Goal: Information Seeking & Learning: Learn about a topic

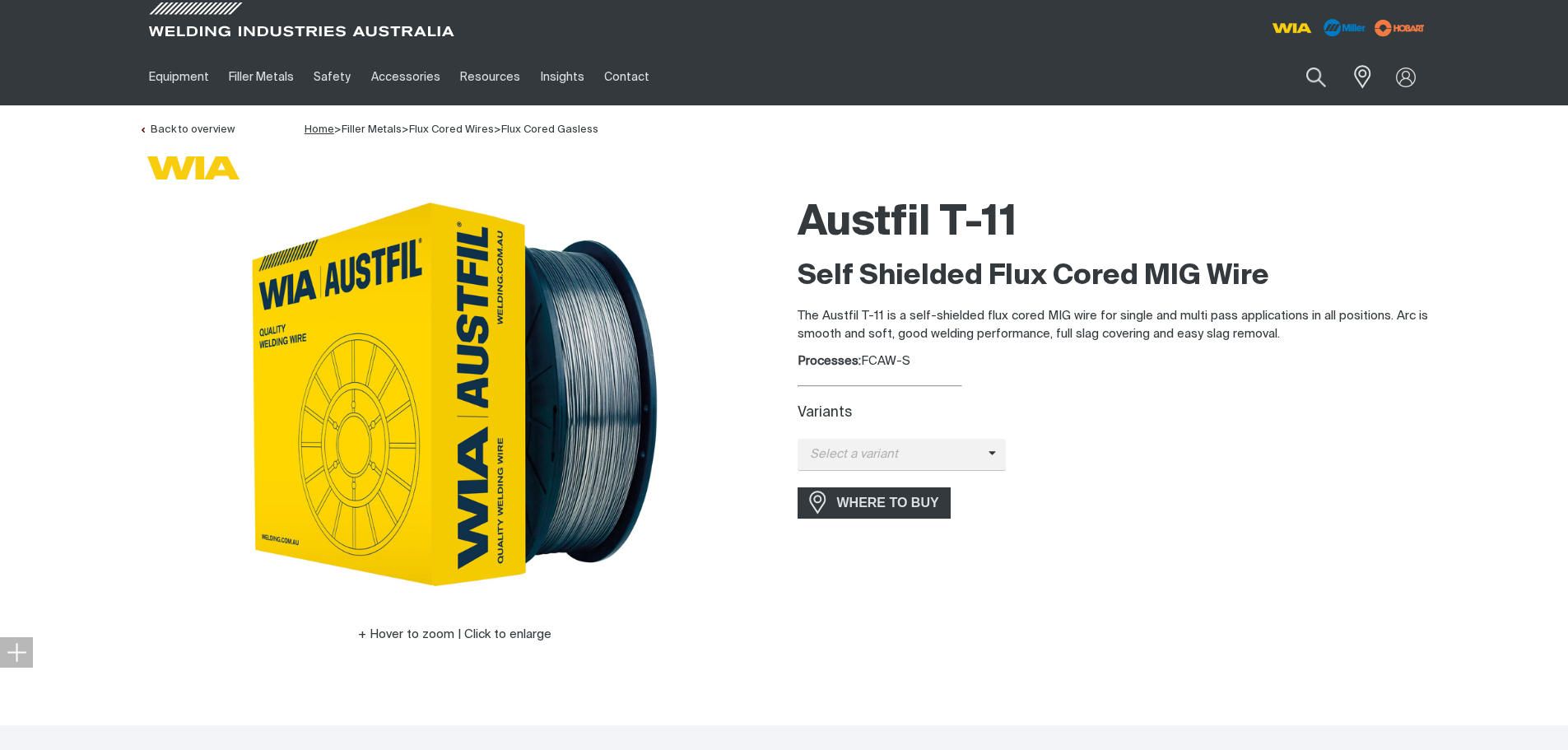
click at [314, 129] on span "Home" at bounding box center [319, 129] width 29 height 11
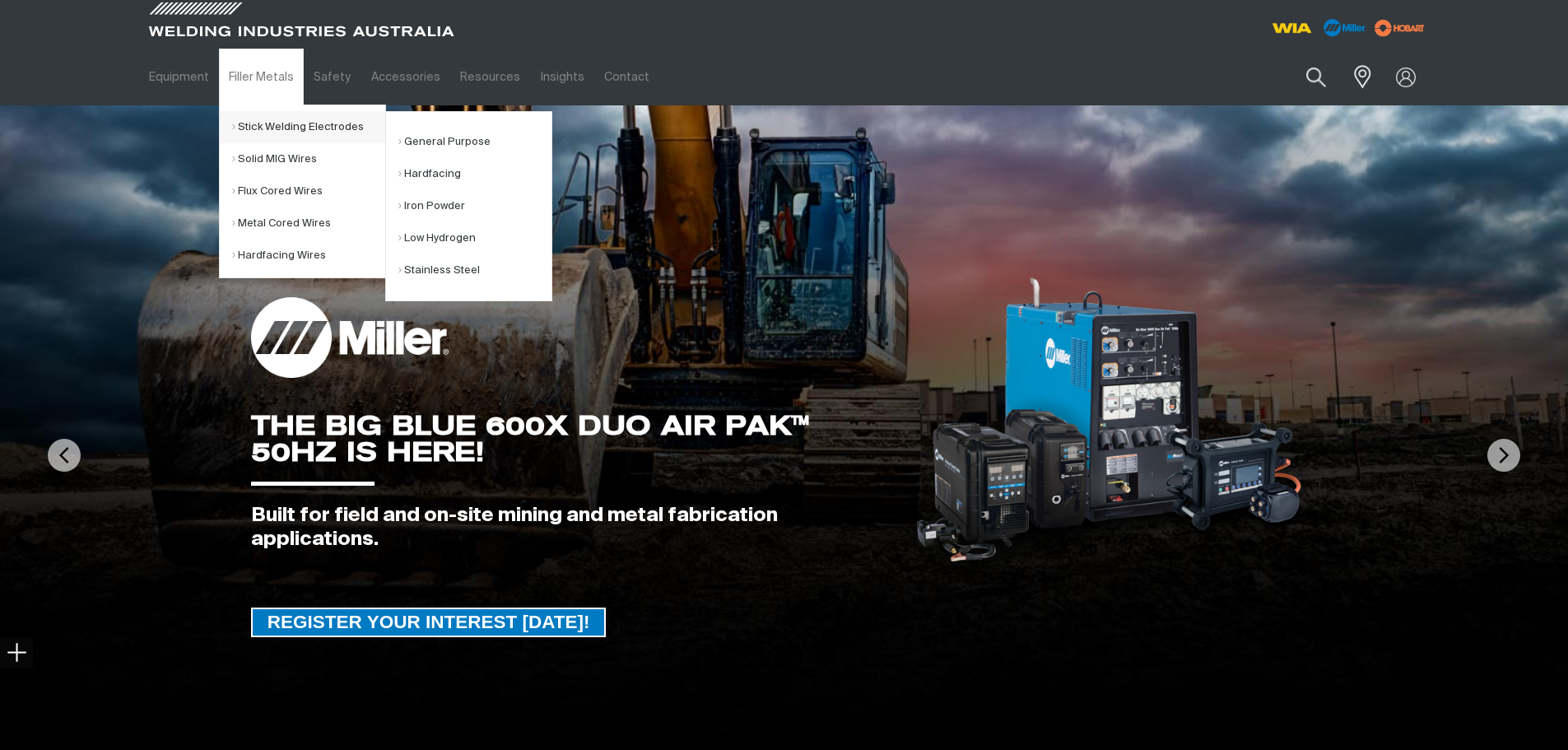
click at [328, 127] on link "Stick Welding Electrodes" at bounding box center [308, 127] width 153 height 32
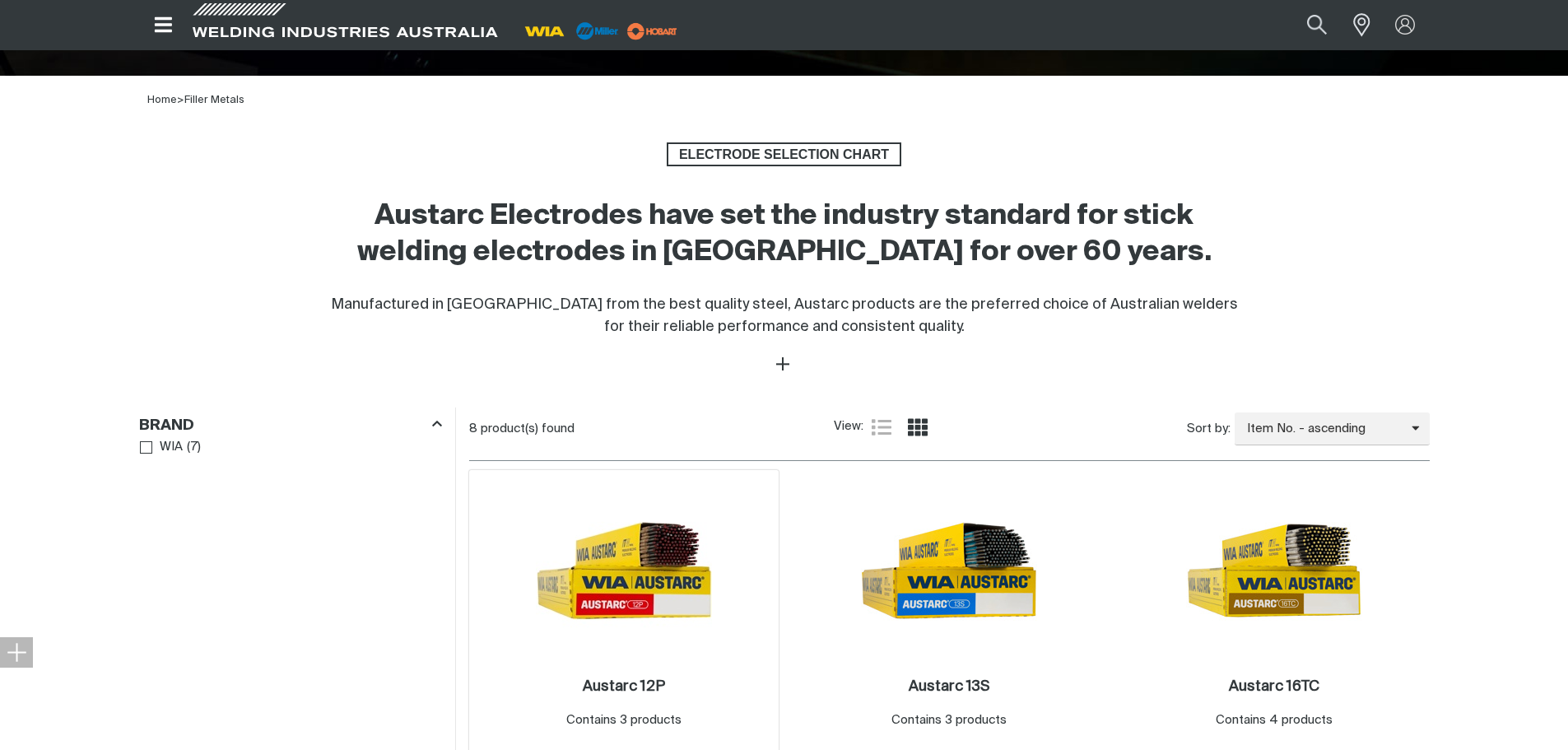
scroll to position [493, 0]
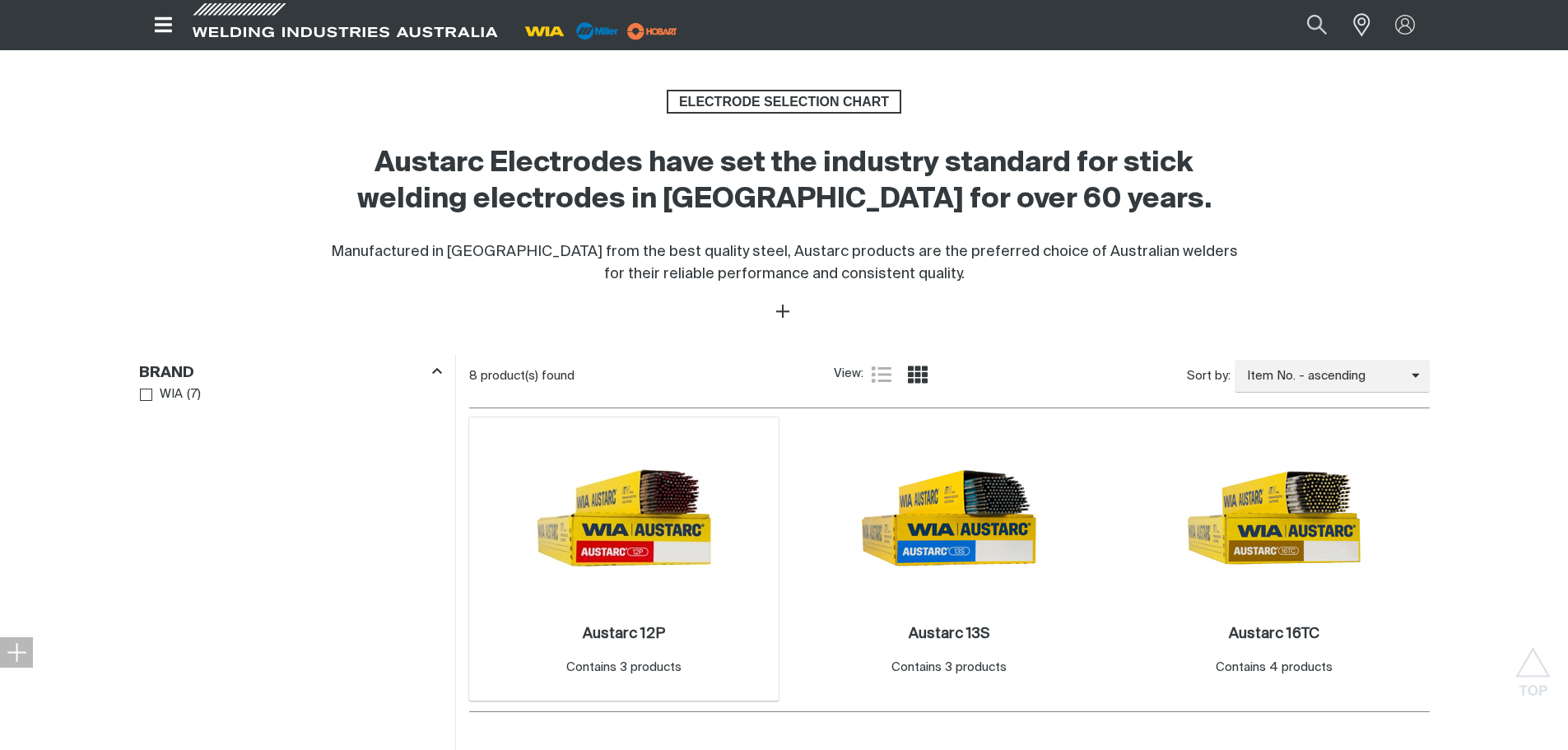
click at [566, 512] on img at bounding box center [623, 517] width 177 height 177
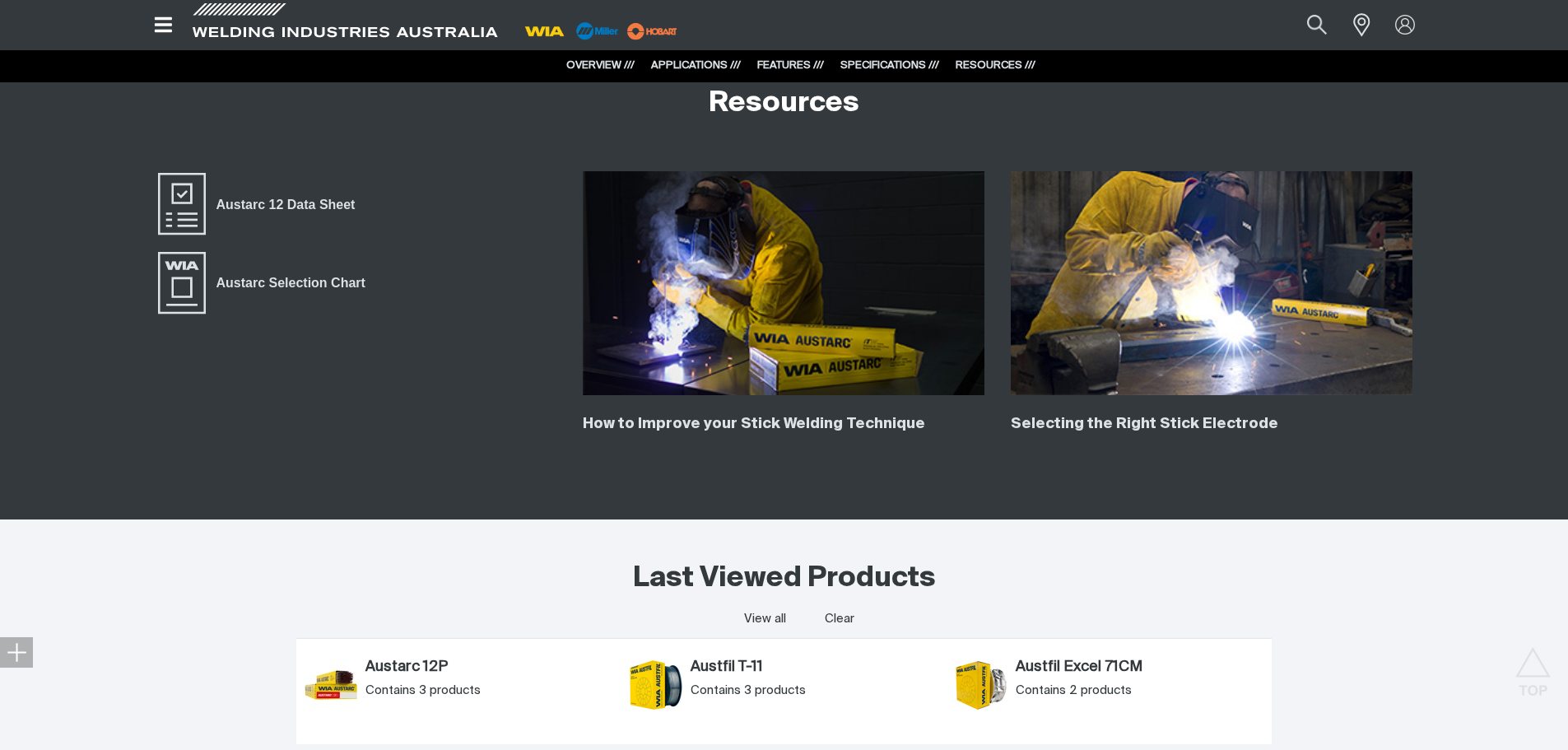
scroll to position [3950, 0]
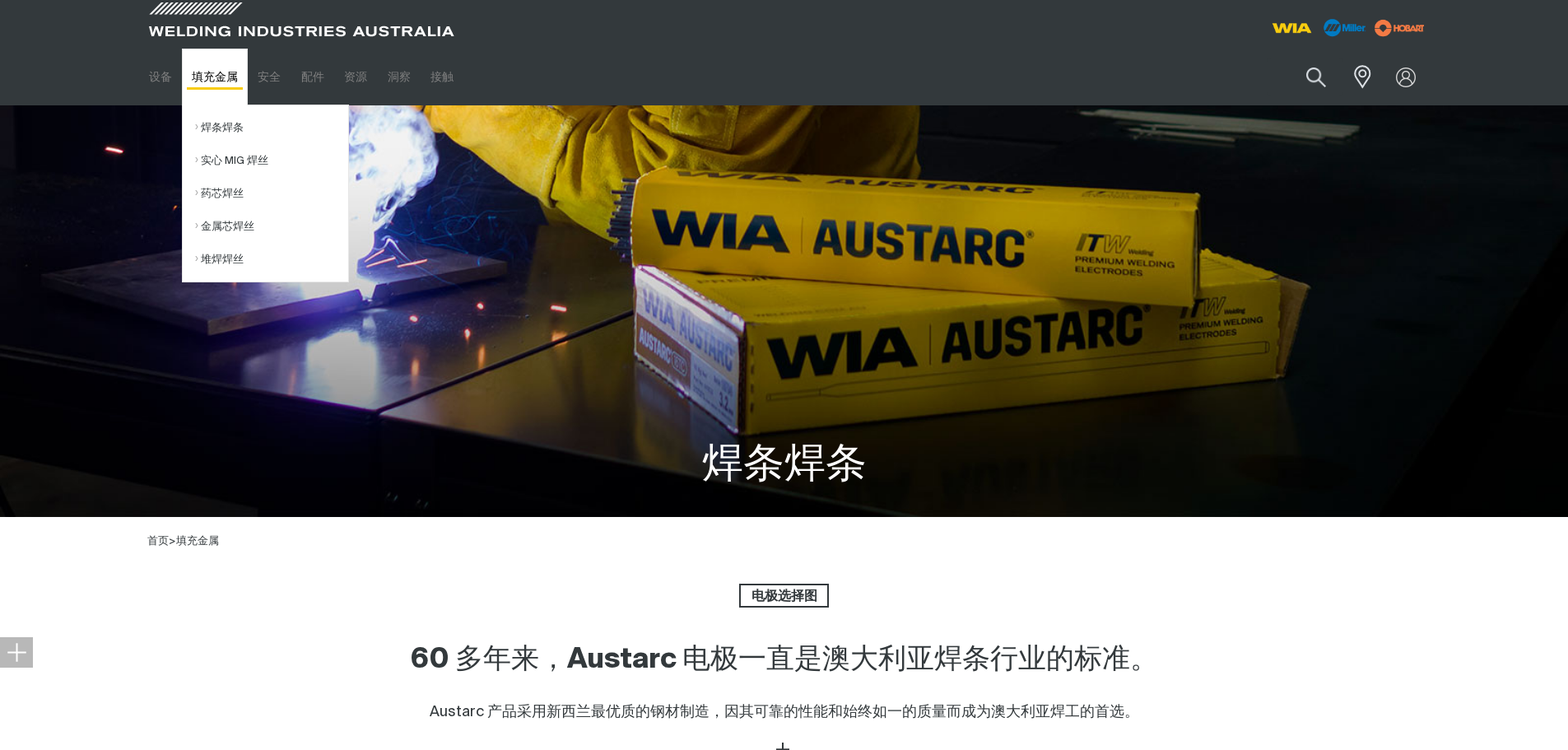
click at [223, 78] on link "填充金属" at bounding box center [215, 77] width 66 height 57
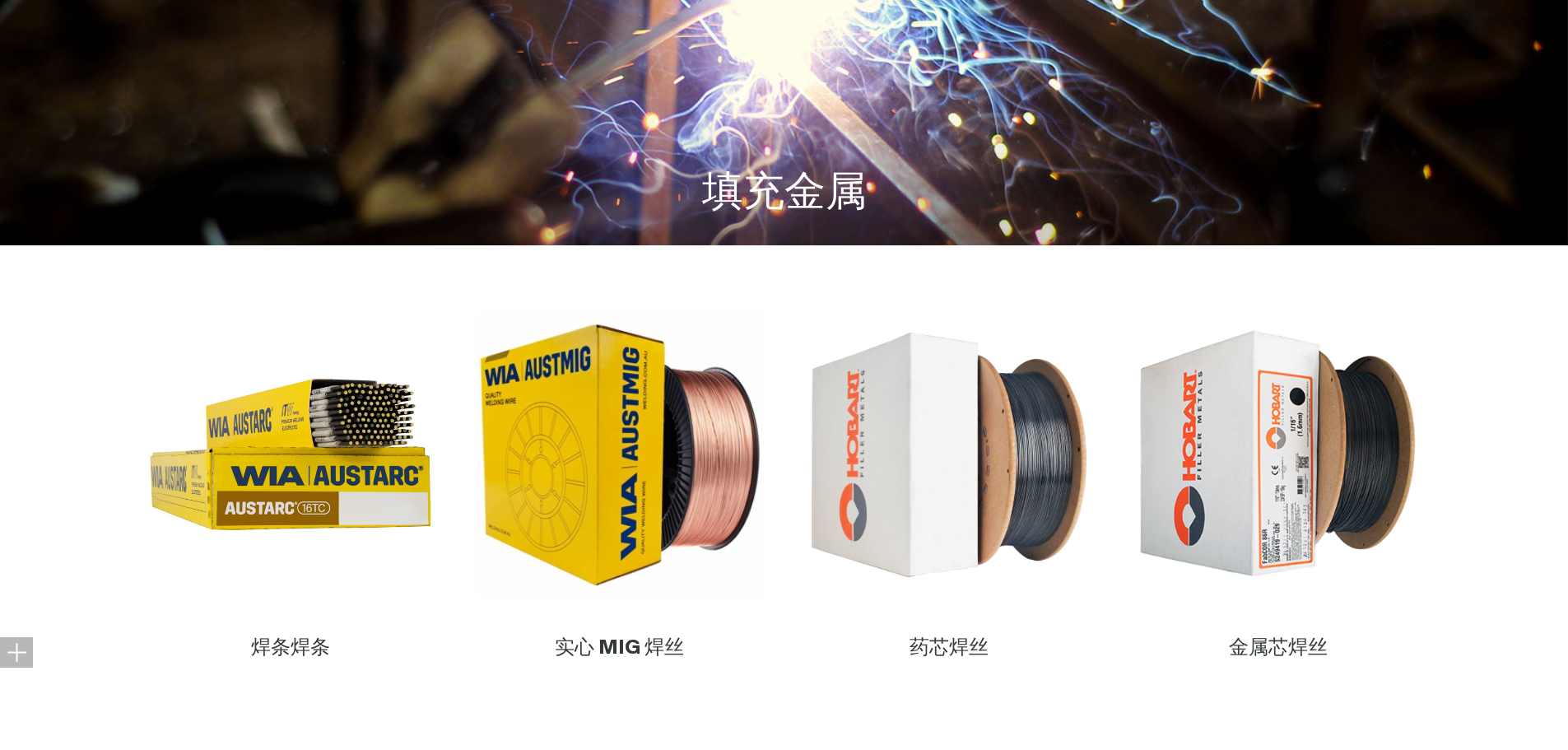
scroll to position [330, 0]
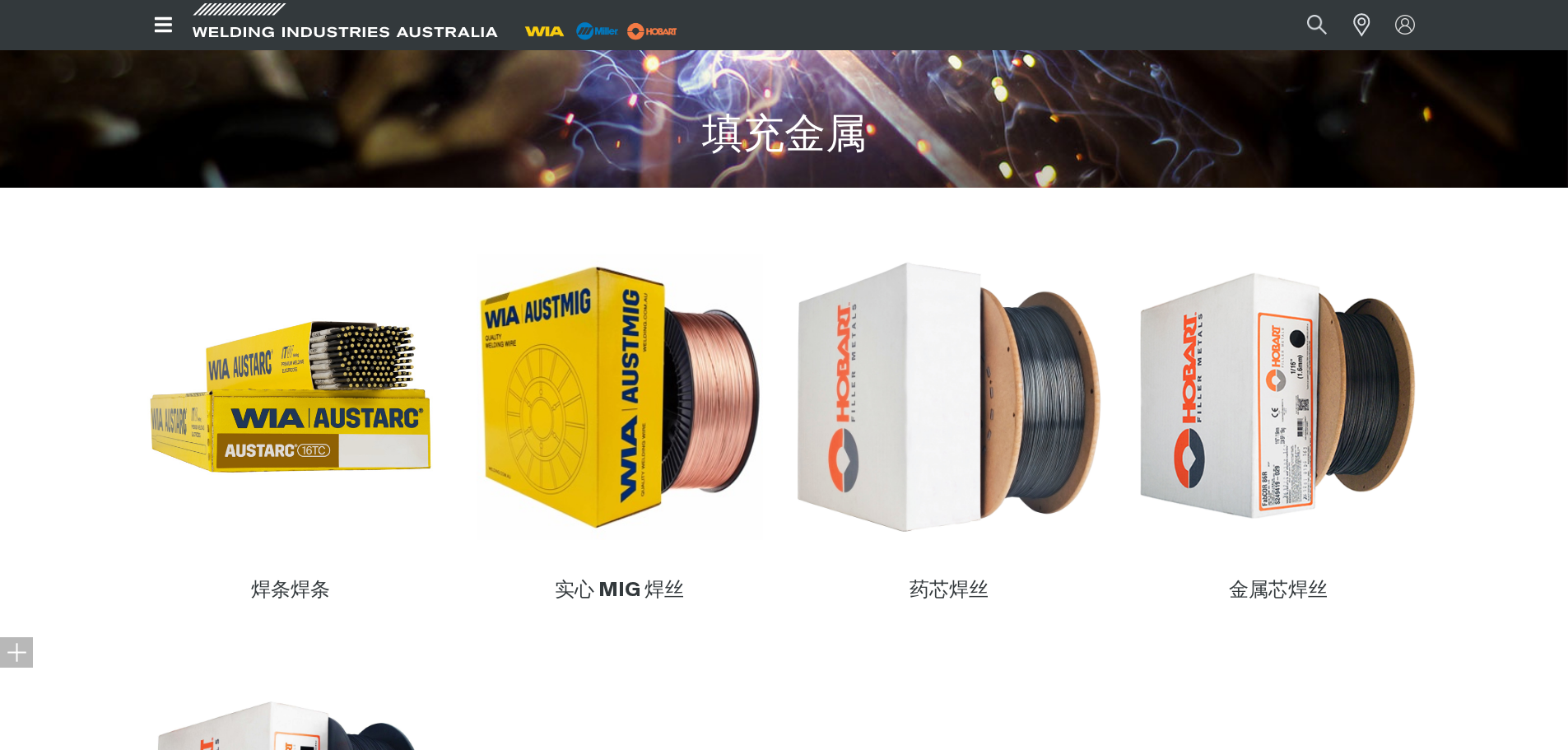
click at [986, 400] on img at bounding box center [948, 397] width 315 height 315
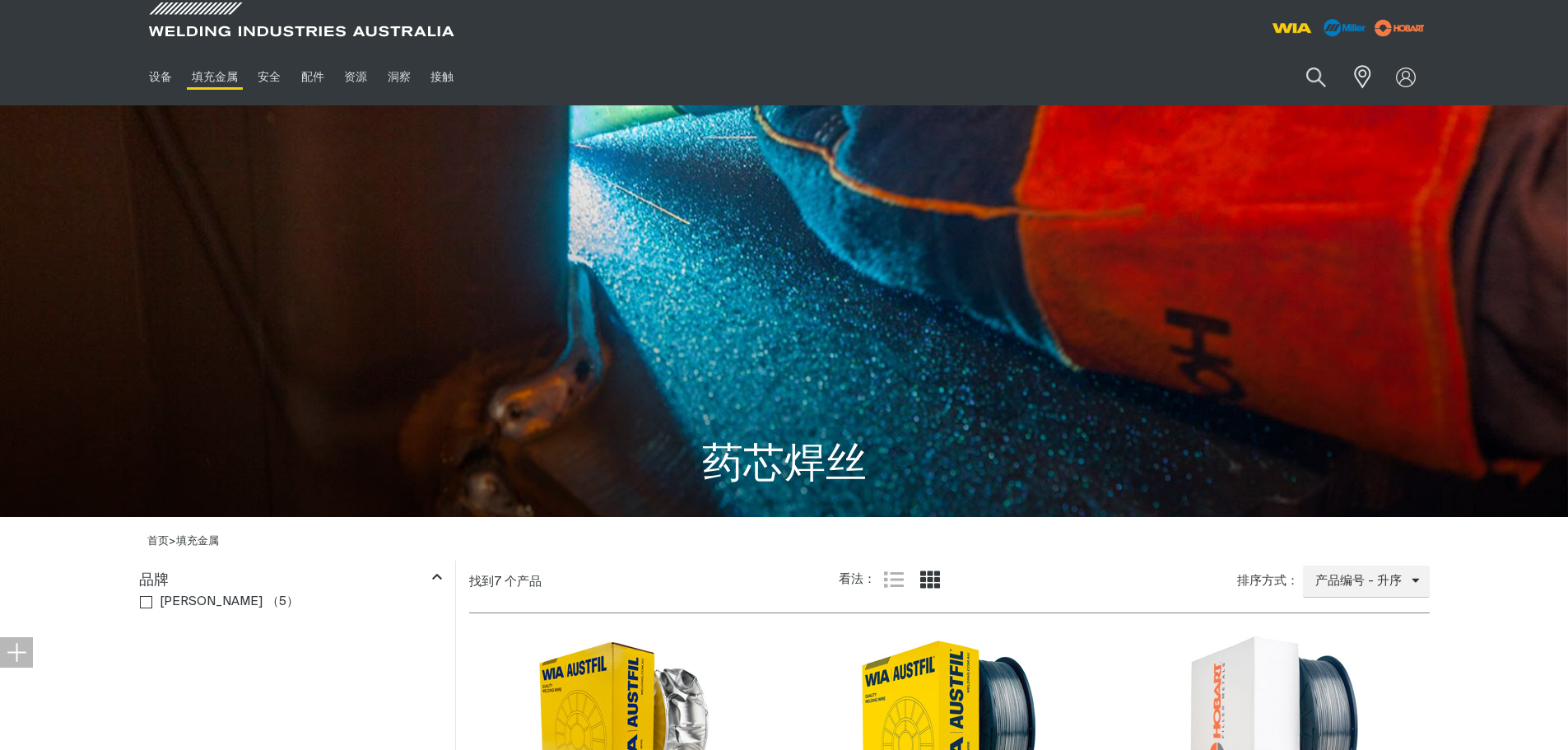
scroll to position [493, 0]
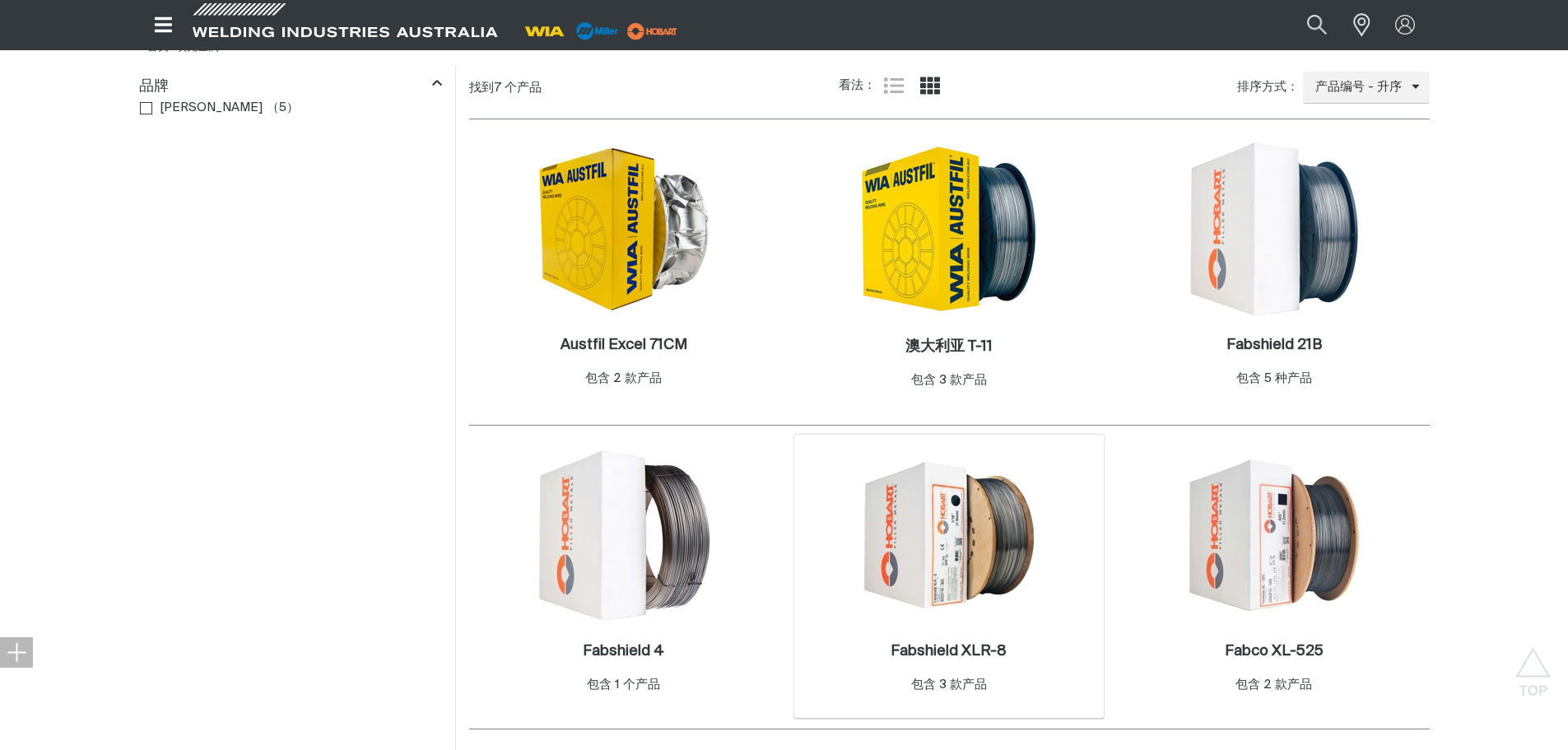
click at [939, 546] on img at bounding box center [949, 534] width 177 height 177
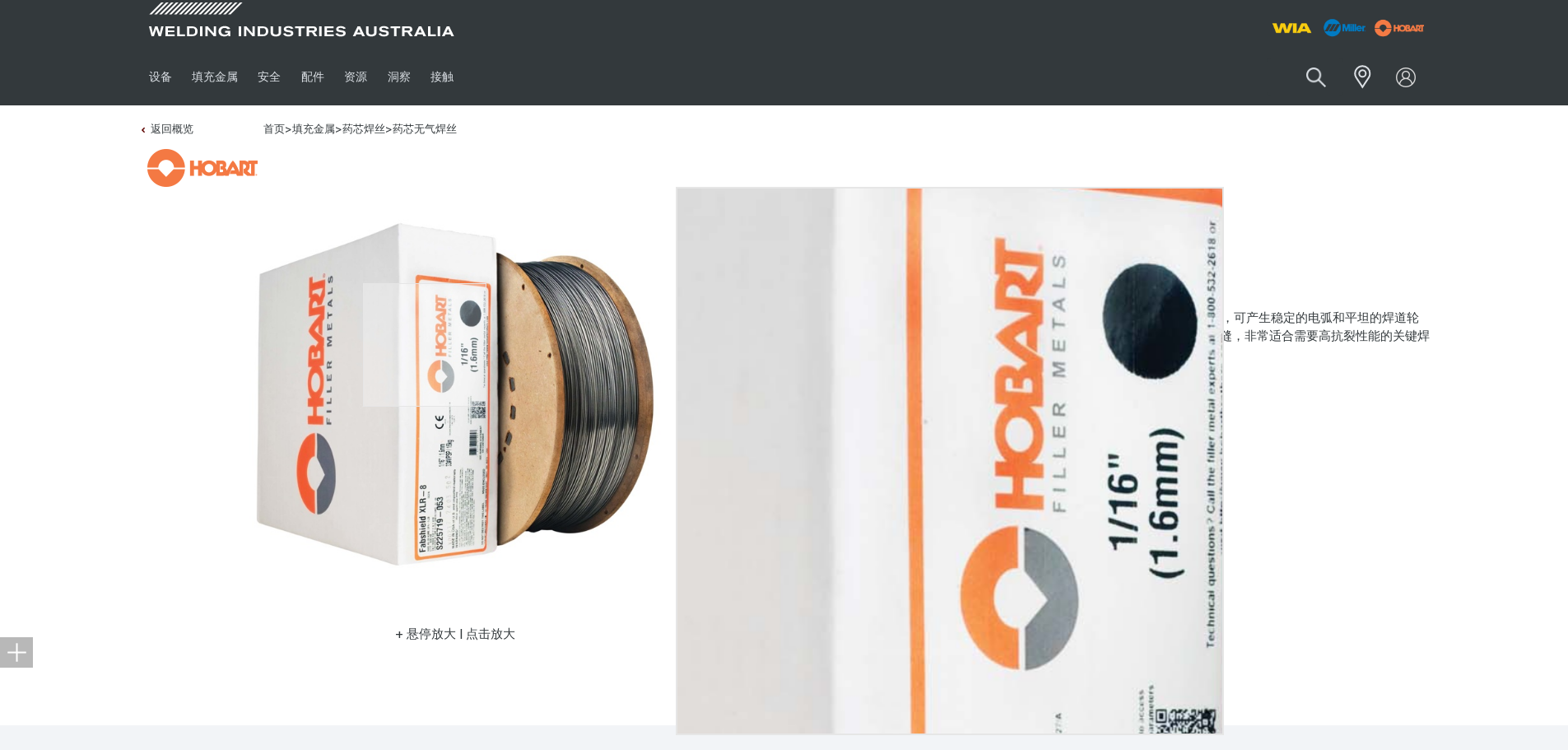
click at [424, 345] on img at bounding box center [456, 394] width 412 height 412
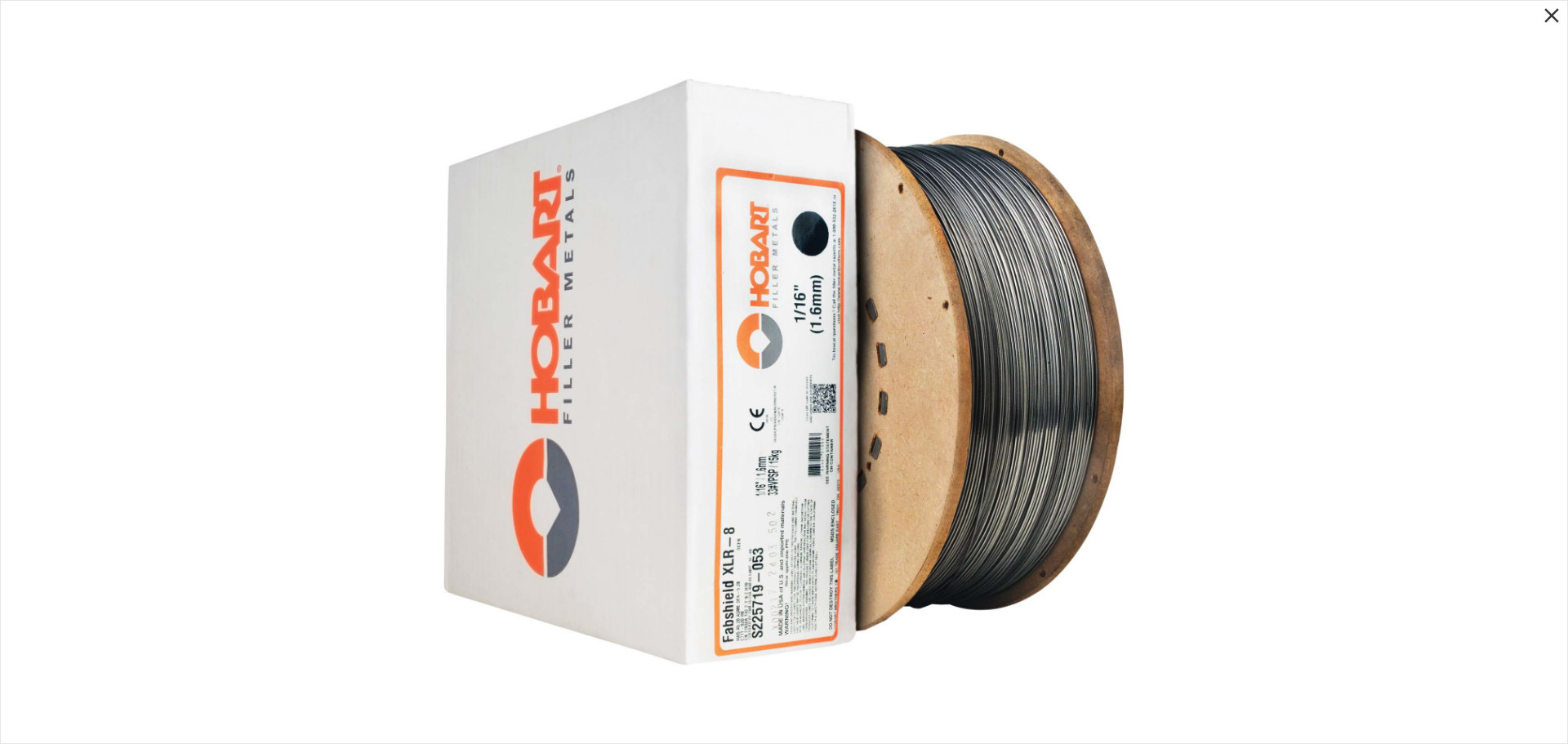
click at [1546, 11] on icon "Close pop-up overlay" at bounding box center [1552, 15] width 15 height 15
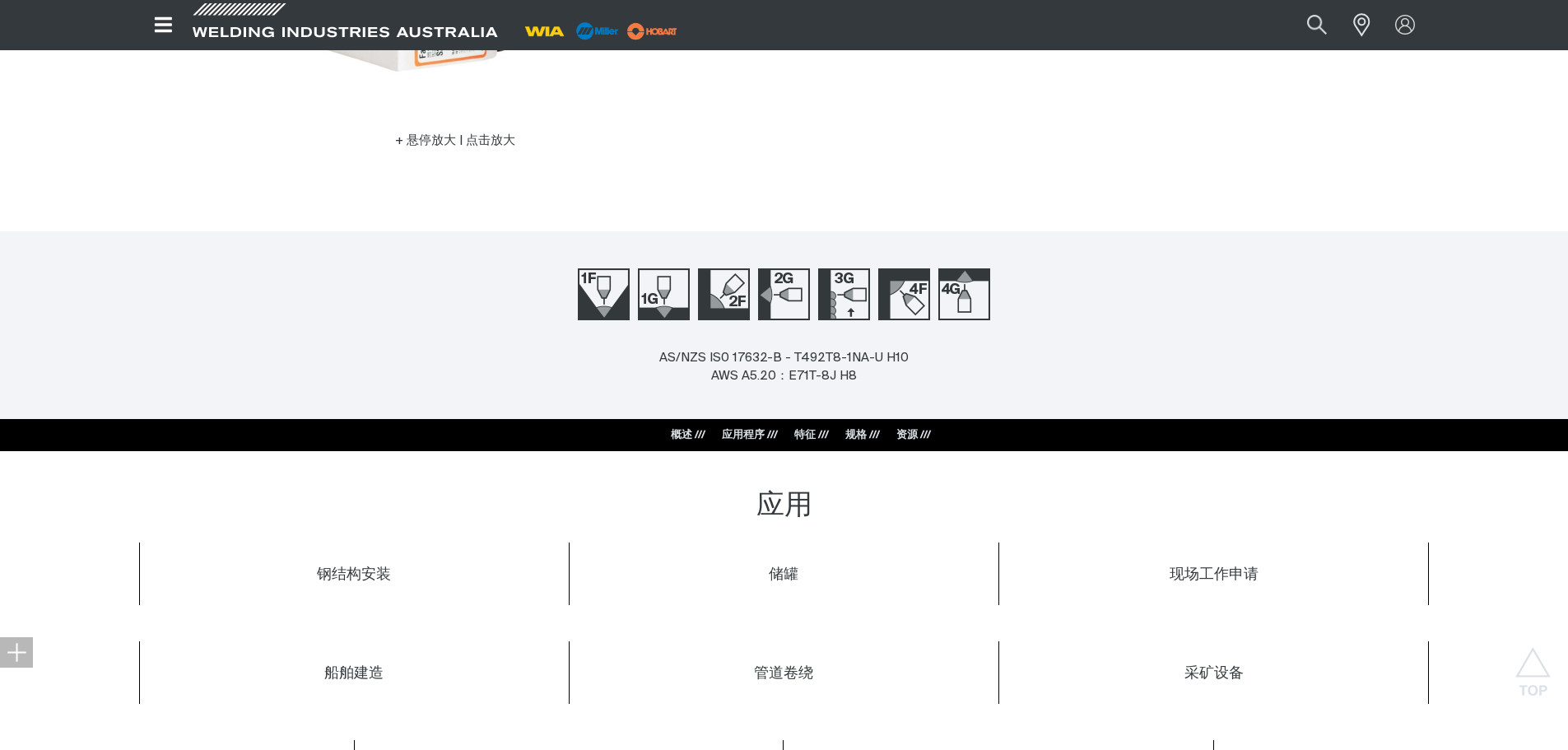
scroll to position [1152, 0]
